Goal: Task Accomplishment & Management: Manage account settings

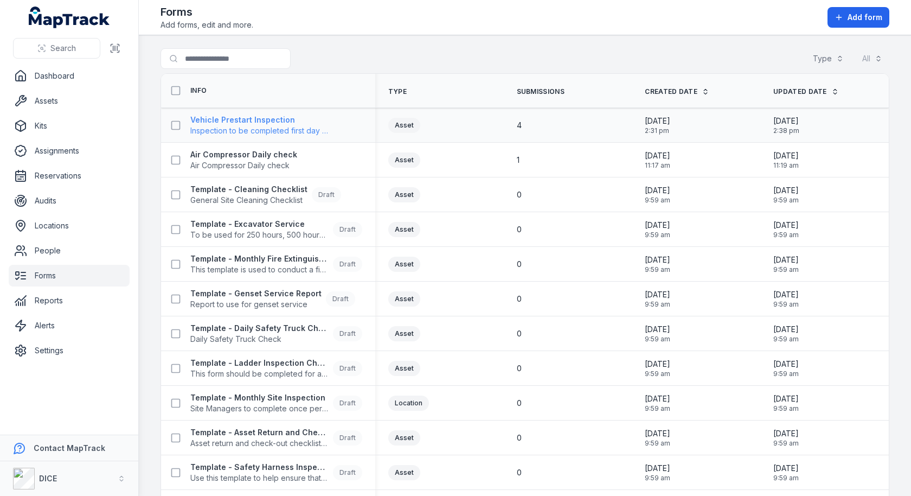
click at [265, 125] on span "Inspection to be completed first day of the week" at bounding box center [259, 130] width 139 height 11
click at [523, 164] on div "1" at bounding box center [568, 160] width 129 height 20
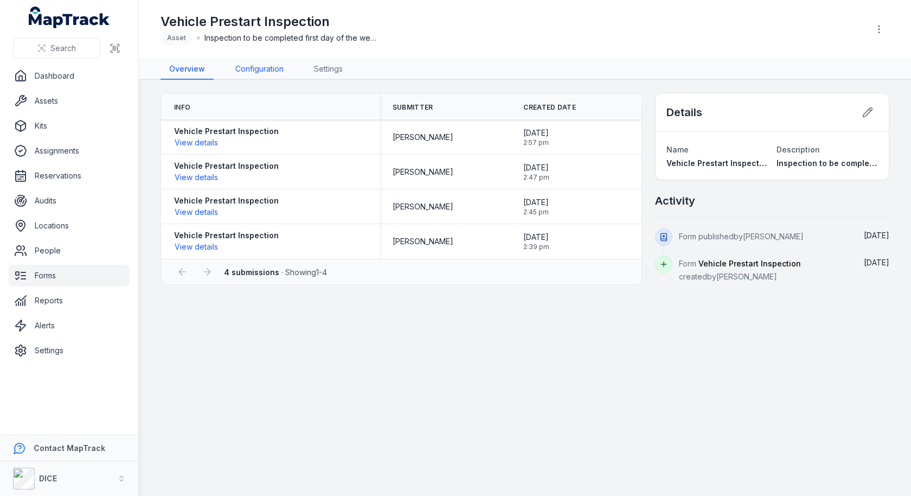
click at [251, 65] on link "Configuration" at bounding box center [260, 69] width 66 height 21
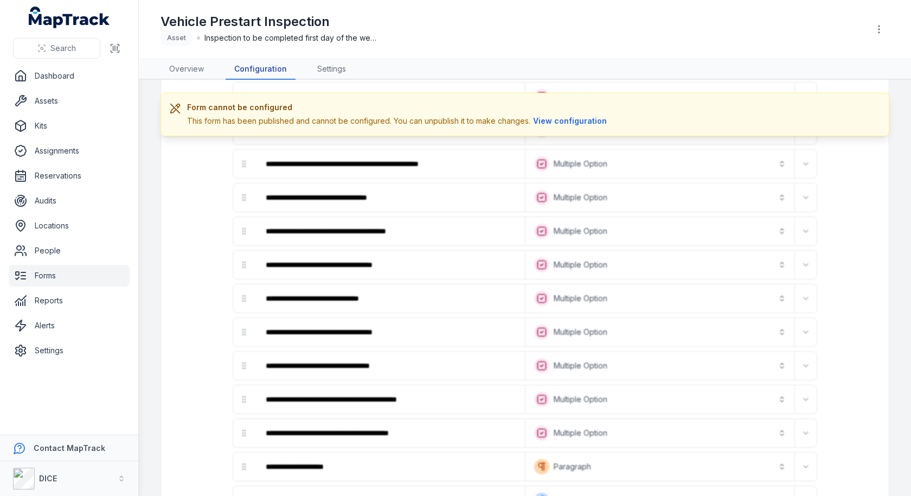
scroll to position [890, 0]
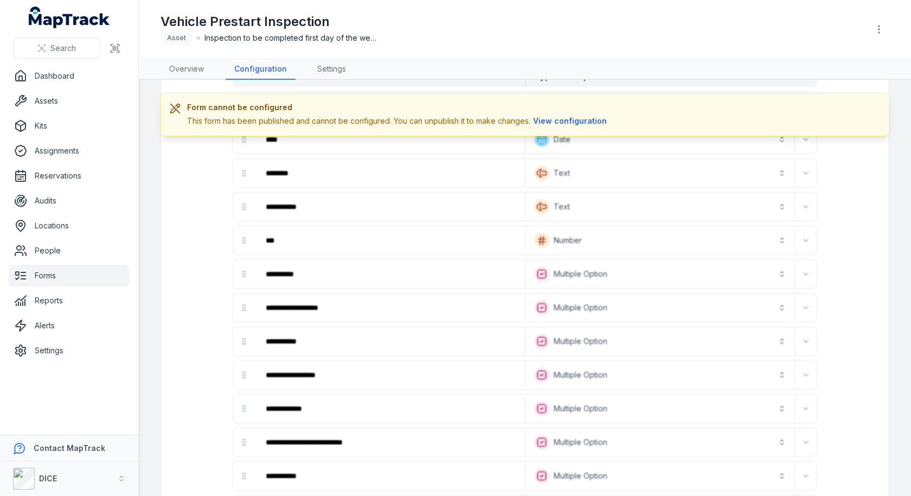
scroll to position [0, 0]
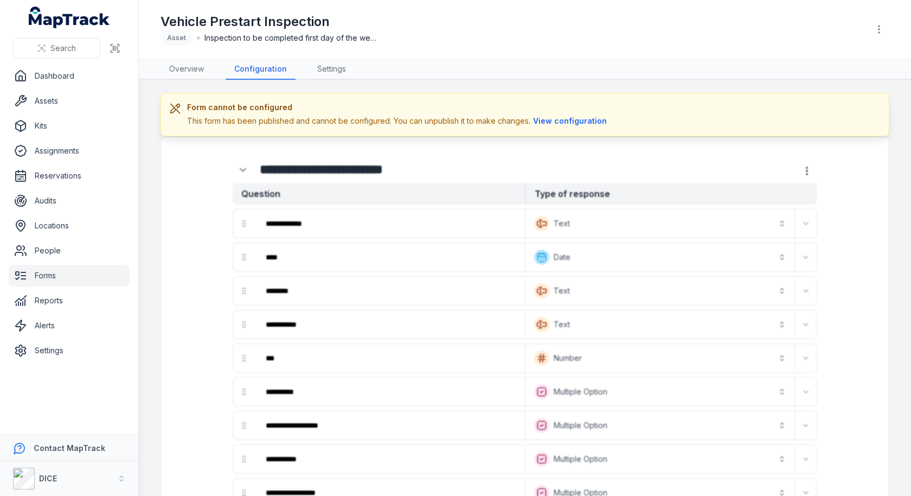
click at [584, 74] on nav "Overview Configuration Settings" at bounding box center [525, 69] width 729 height 21
click at [55, 323] on link "Alerts" at bounding box center [69, 326] width 121 height 22
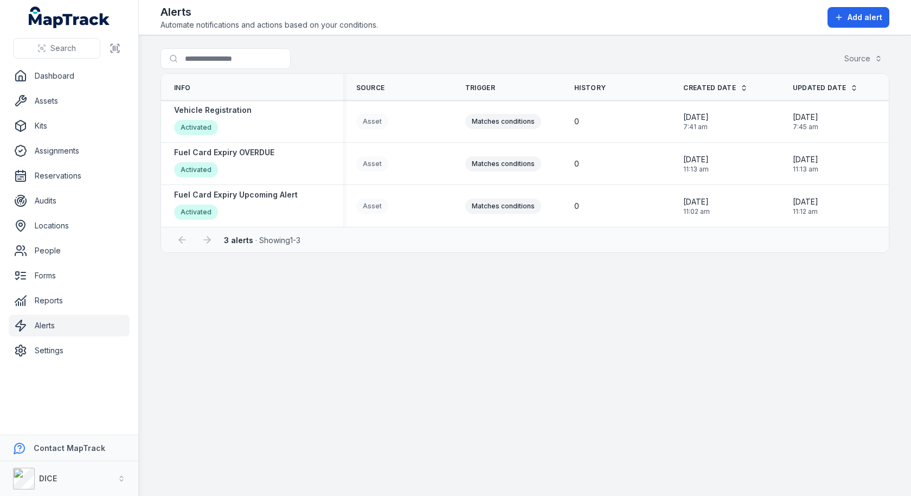
click at [398, 286] on main "Search for alerts Source Info Source Trigger History Created Date Updated Date …" at bounding box center [525, 265] width 772 height 461
click at [465, 59] on div "Search for alerts Source" at bounding box center [525, 60] width 729 height 25
click at [229, 111] on strong "Vehicle Registration" at bounding box center [213, 110] width 78 height 11
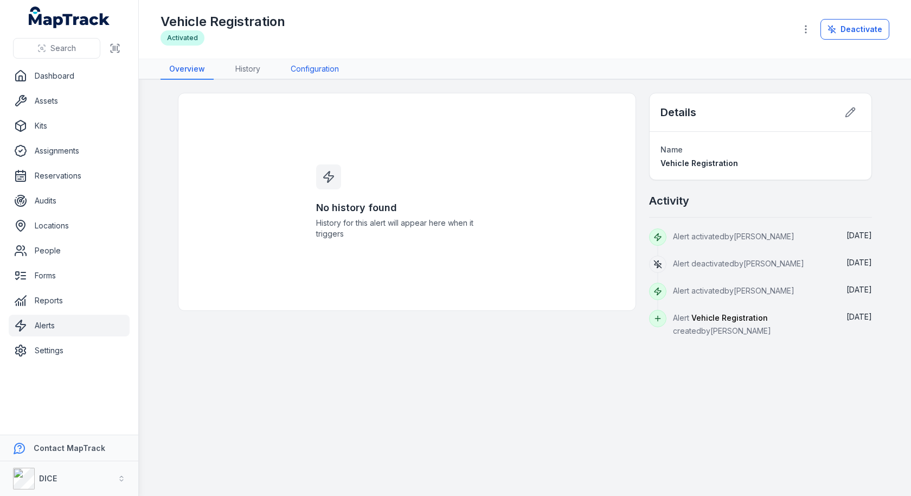
click at [323, 67] on link "Configuration" at bounding box center [315, 69] width 66 height 21
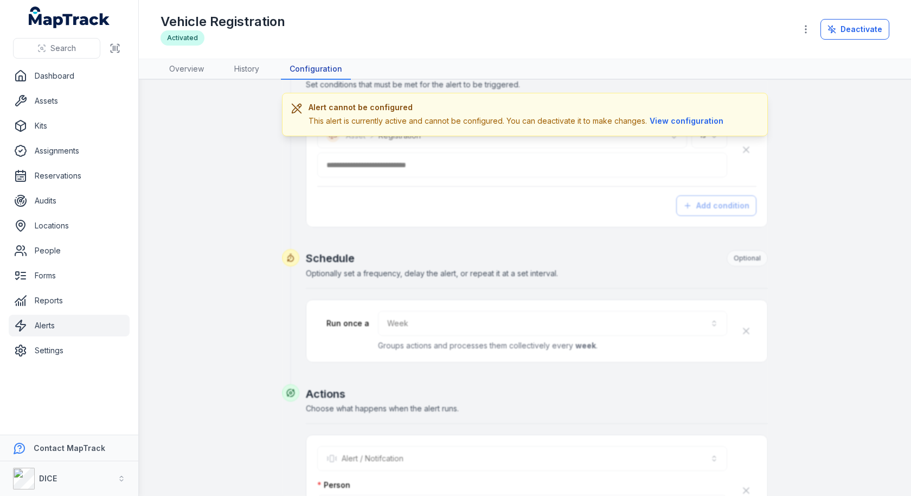
scroll to position [257, 0]
click at [850, 31] on button "Deactivate" at bounding box center [855, 29] width 69 height 21
